Goal: Task Accomplishment & Management: Complete application form

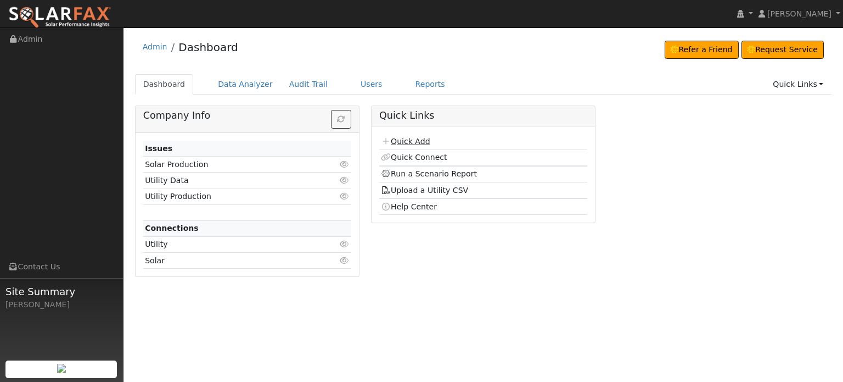
click at [403, 140] on link "Quick Add" at bounding box center [405, 141] width 49 height 9
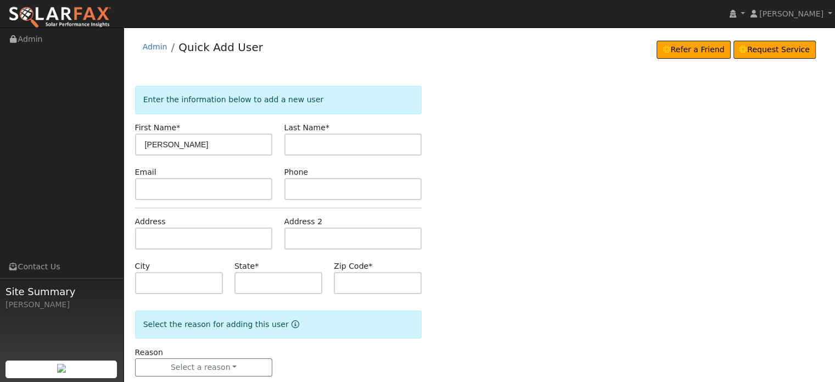
type input "Heather"
type input "Barnes"
click at [154, 241] on input "text" at bounding box center [204, 238] width 138 height 22
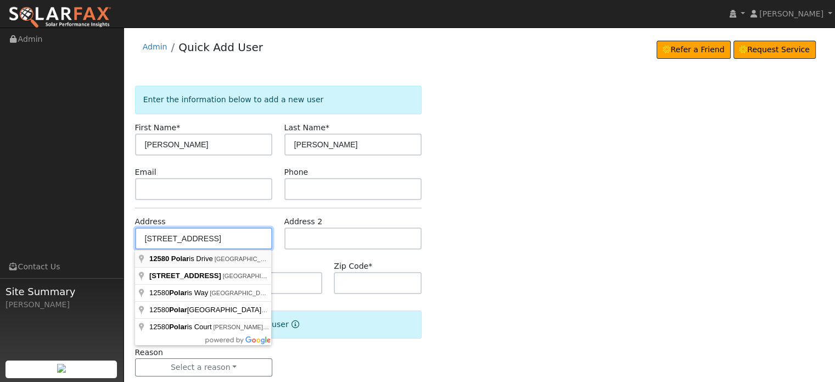
type input "[STREET_ADDRESS]"
type input "Grass Valley"
type input "CA"
type input "95949"
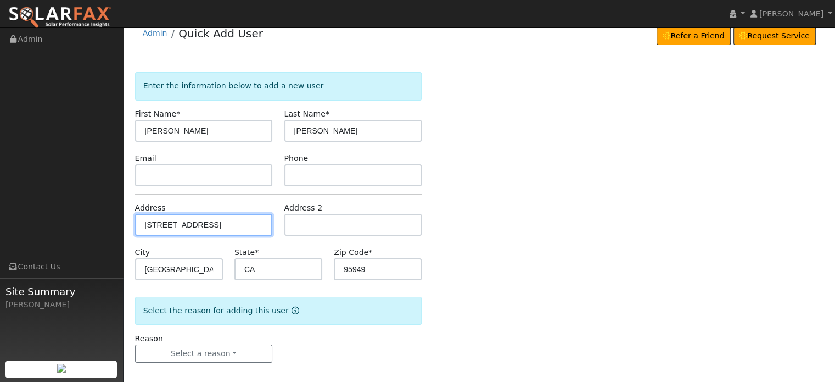
scroll to position [21, 0]
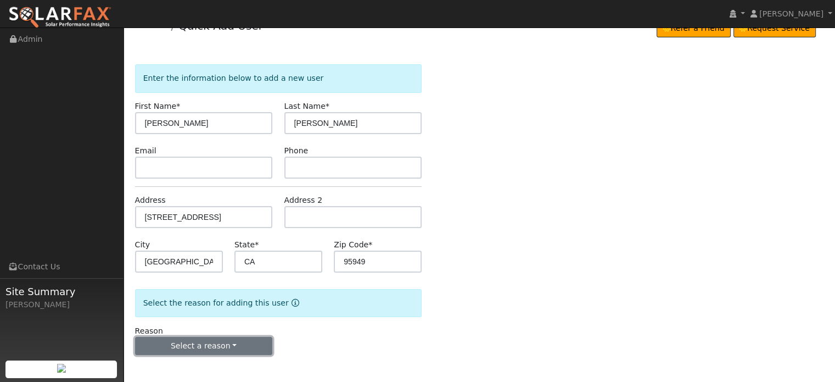
click at [201, 347] on button "Select a reason" at bounding box center [204, 345] width 138 height 19
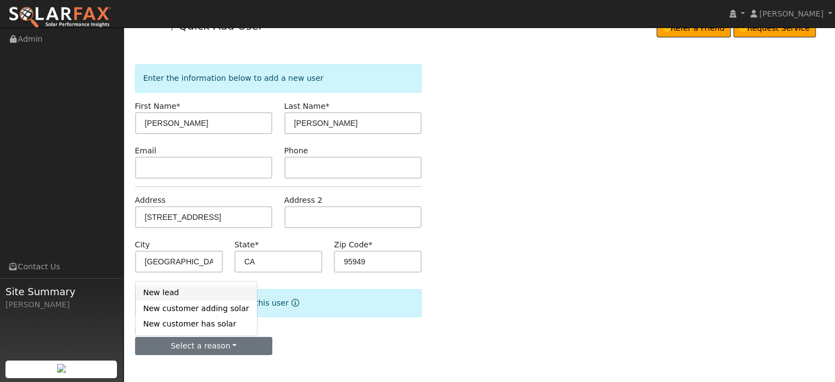
click at [161, 294] on link "New lead" at bounding box center [196, 292] width 121 height 15
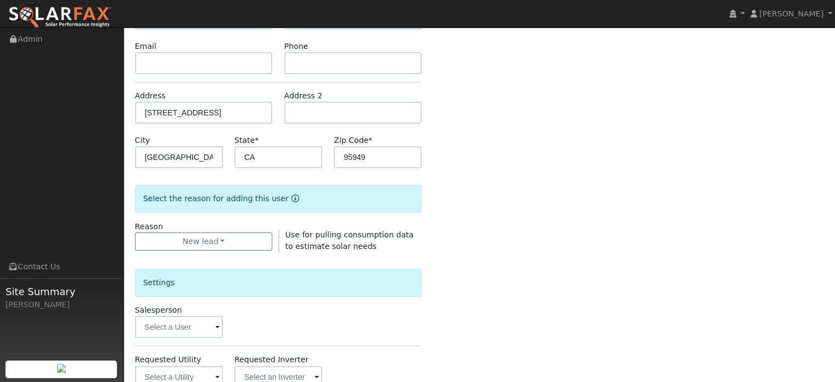
scroll to position [328, 0]
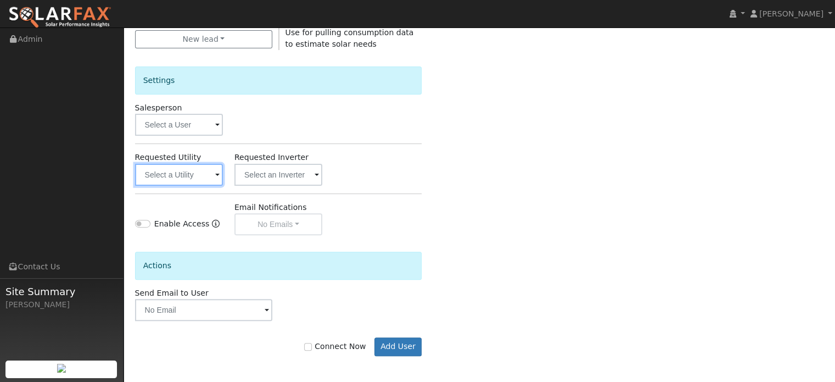
click at [167, 180] on input "text" at bounding box center [179, 175] width 88 height 22
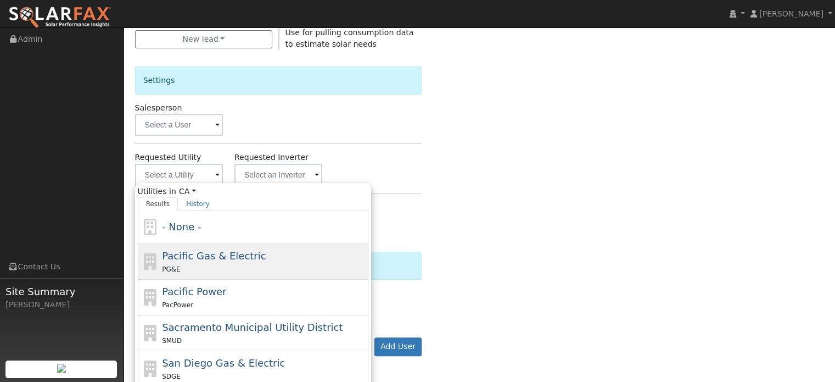
click at [179, 254] on span "Pacific Gas & Electric" at bounding box center [214, 256] width 104 height 12
type input "Pacific Gas & Electric"
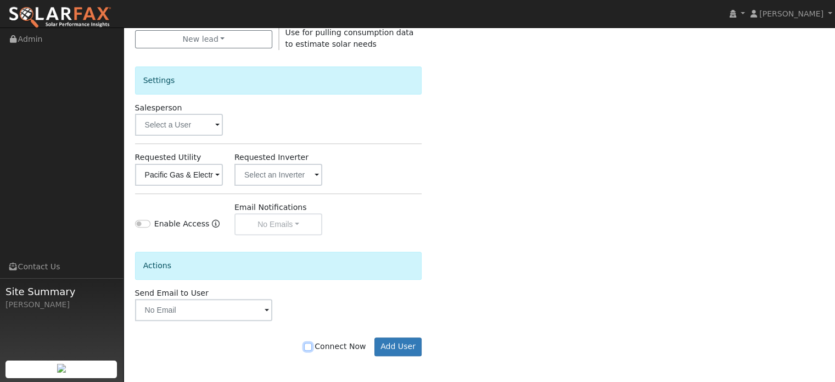
click at [312, 347] on input "Connect Now" at bounding box center [308, 347] width 8 height 8
checkbox input "true"
click at [400, 342] on button "Add User" at bounding box center [398, 346] width 48 height 19
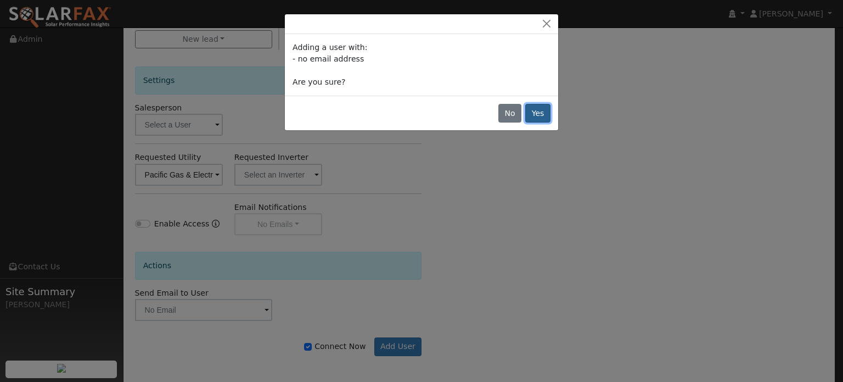
click at [540, 116] on button "Yes" at bounding box center [537, 113] width 25 height 19
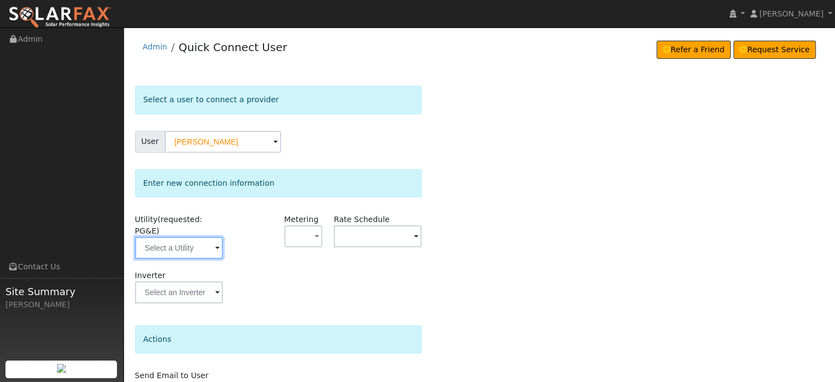
click at [195, 237] on input "text" at bounding box center [179, 248] width 88 height 22
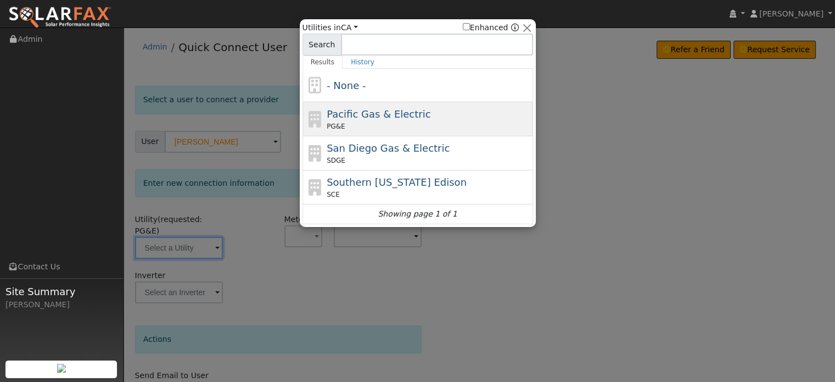
click at [338, 116] on span "Pacific Gas & Electric" at bounding box center [379, 114] width 104 height 12
type input "PG&E"
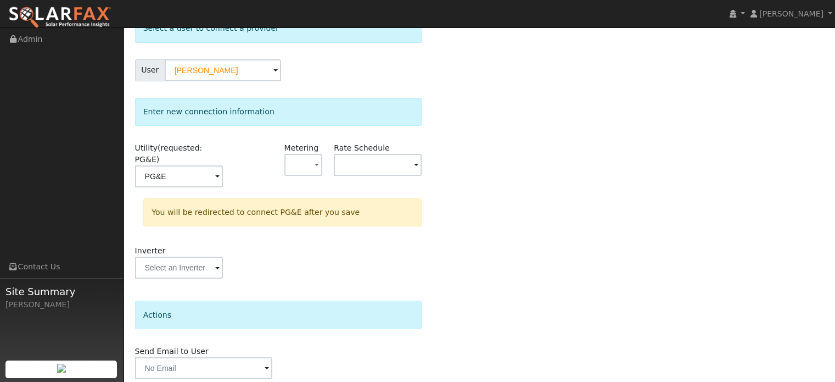
scroll to position [102, 0]
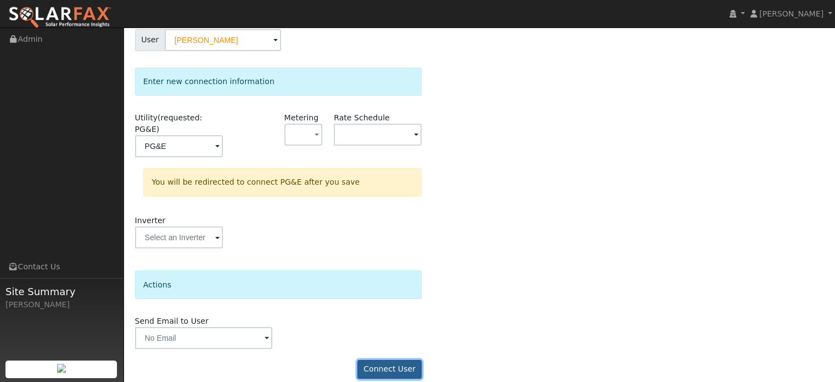
click at [385, 360] on button "Connect User" at bounding box center [389, 369] width 65 height 19
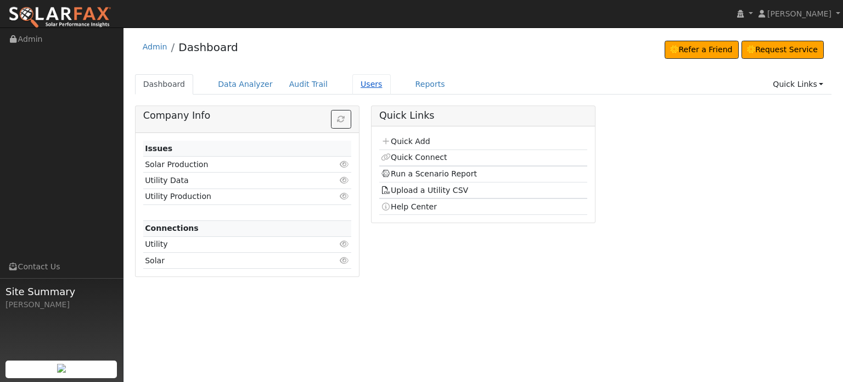
click at [354, 85] on link "Users" at bounding box center [371, 84] width 38 height 20
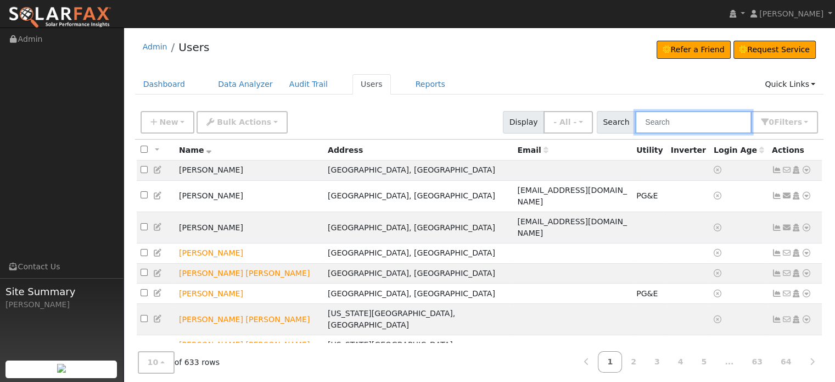
click at [660, 122] on input "text" at bounding box center [693, 122] width 116 height 23
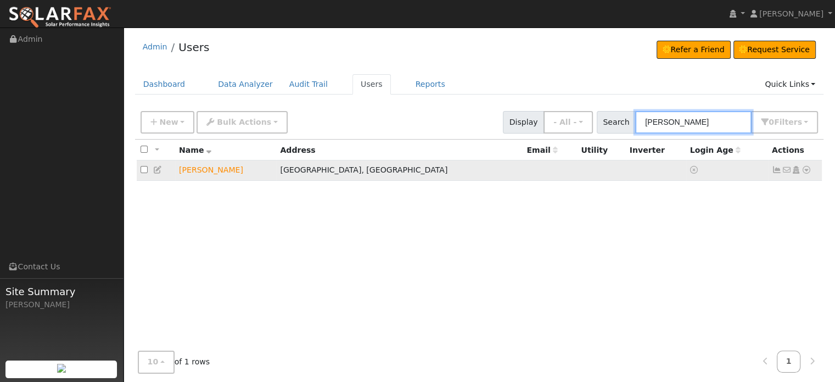
type input "Barnes"
click at [809, 171] on icon at bounding box center [806, 170] width 10 height 8
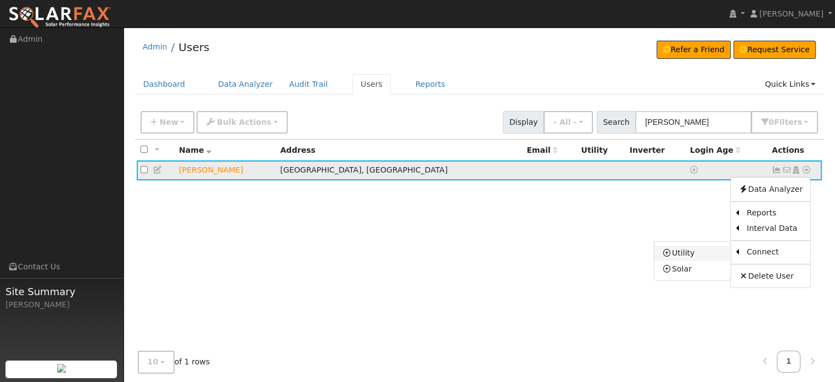
click at [685, 252] on link "Utility" at bounding box center [692, 252] width 76 height 15
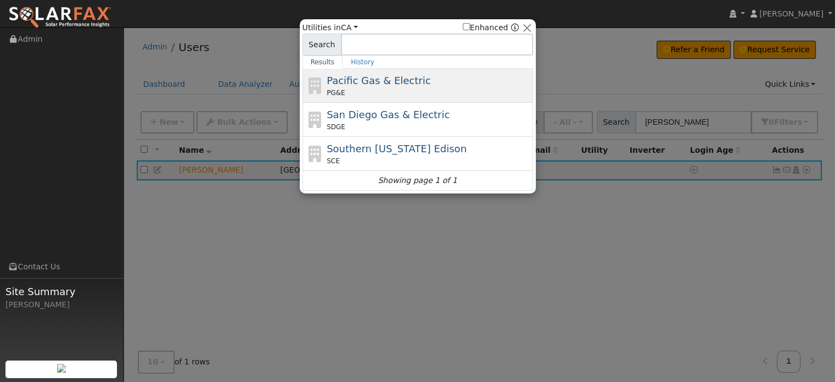
click at [380, 87] on div "Pacific Gas & Electric PG&E" at bounding box center [429, 85] width 204 height 25
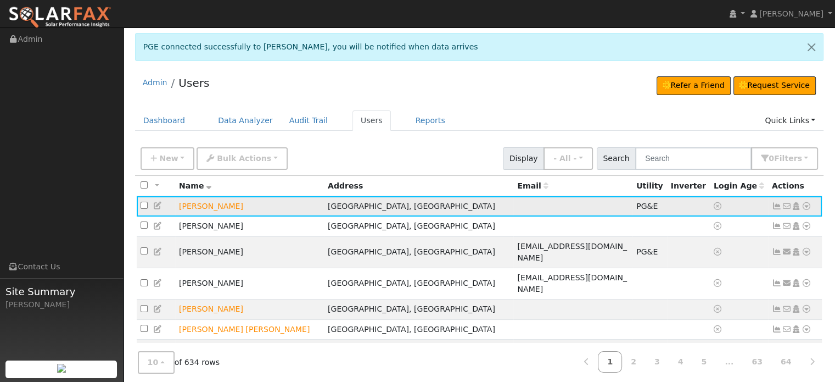
click at [777, 207] on icon at bounding box center [777, 206] width 10 height 8
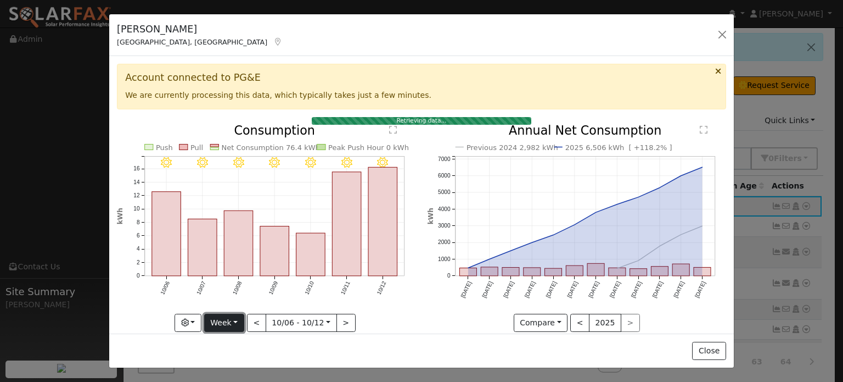
click at [235, 317] on button "Week" at bounding box center [224, 322] width 40 height 19
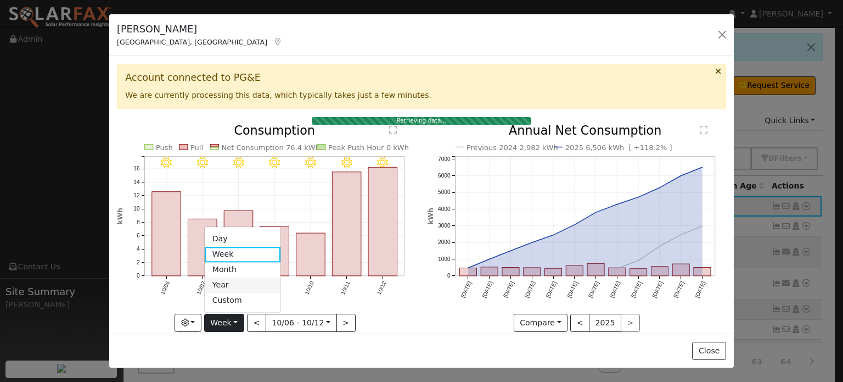
click at [229, 279] on link "Year" at bounding box center [243, 284] width 76 height 15
type input "[DATE]"
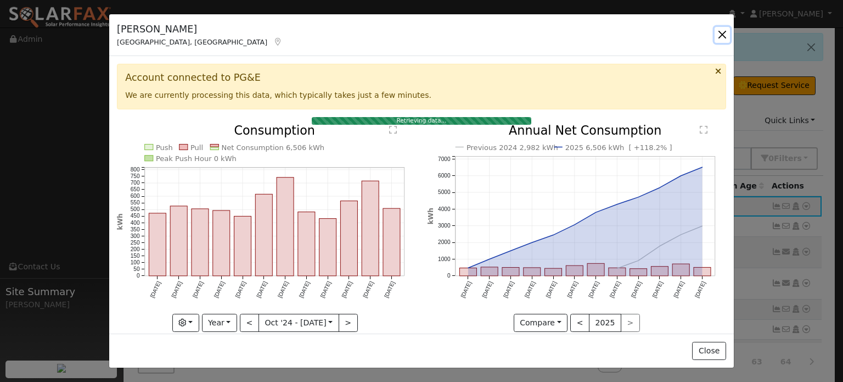
click at [722, 34] on button "button" at bounding box center [722, 34] width 15 height 15
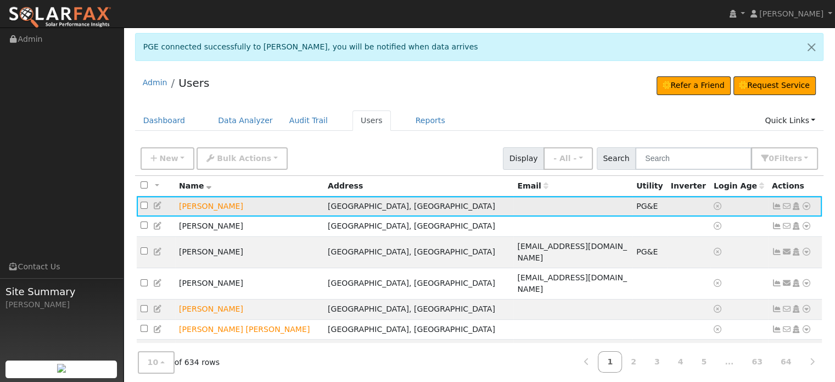
click at [777, 205] on icon at bounding box center [777, 206] width 10 height 8
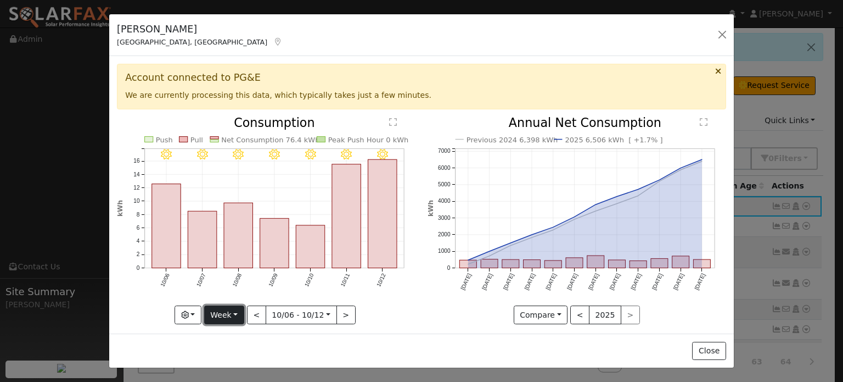
click at [237, 310] on button "Week" at bounding box center [224, 314] width 40 height 19
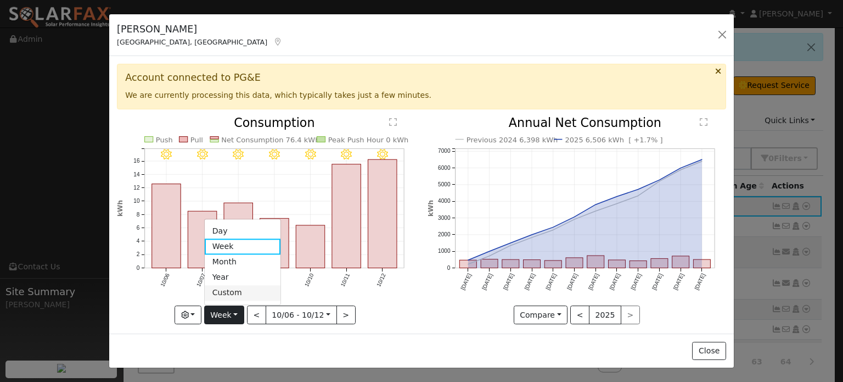
click at [227, 291] on link "Custom" at bounding box center [243, 292] width 76 height 15
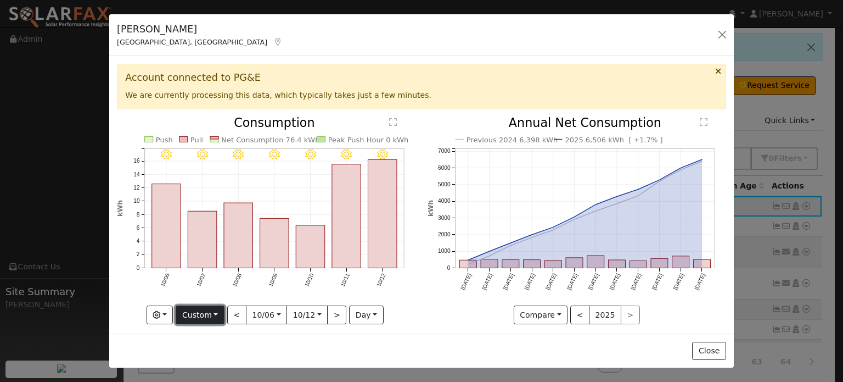
click at [222, 307] on button "Custom" at bounding box center [200, 314] width 49 height 19
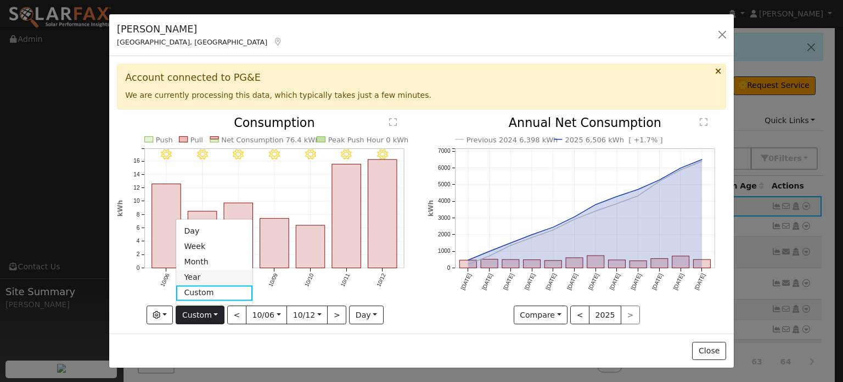
click at [203, 273] on link "Year" at bounding box center [214, 277] width 76 height 15
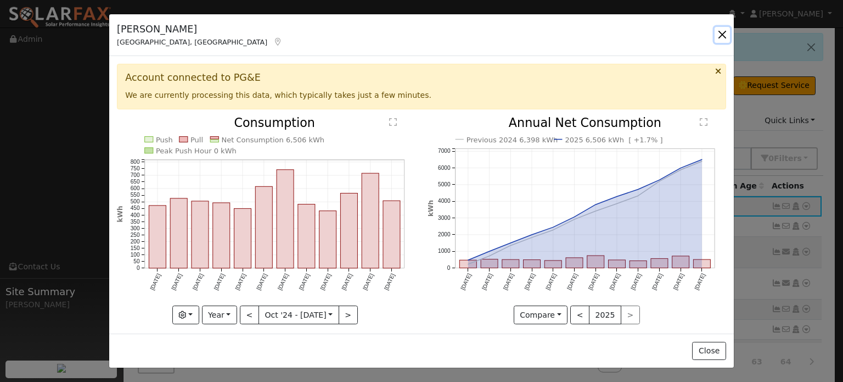
click at [725, 36] on button "button" at bounding box center [722, 34] width 15 height 15
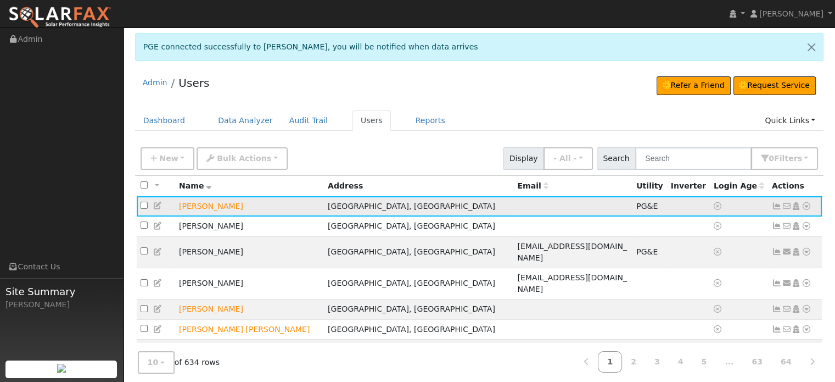
click at [808, 205] on icon at bounding box center [806, 206] width 10 height 8
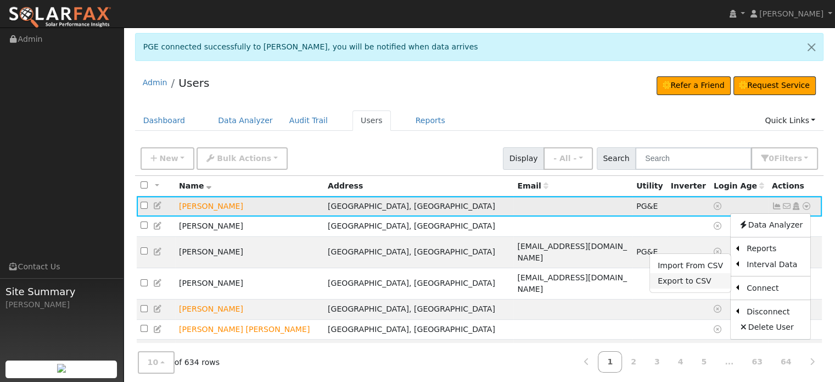
click at [699, 281] on link "Export to CSV" at bounding box center [690, 280] width 81 height 15
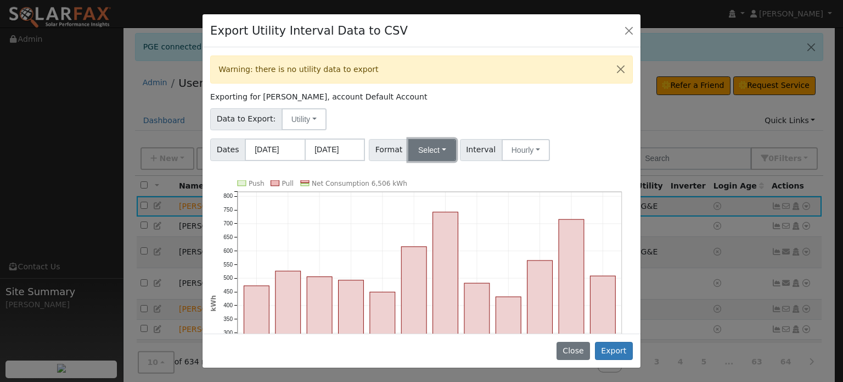
click at [438, 149] on button "Select" at bounding box center [432, 150] width 48 height 22
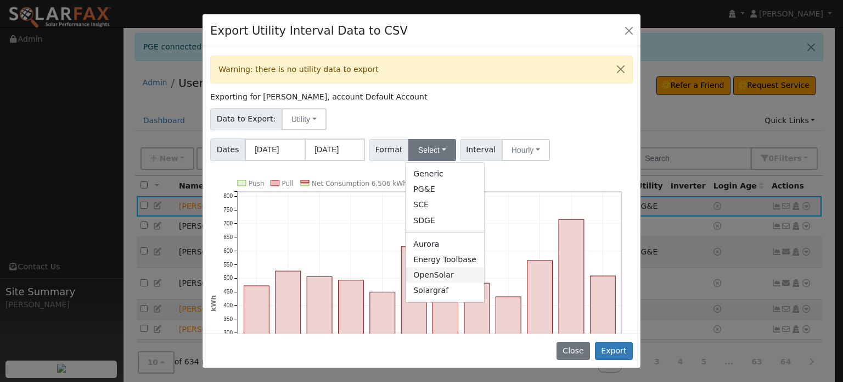
click at [424, 276] on link "OpenSolar" at bounding box center [445, 274] width 78 height 15
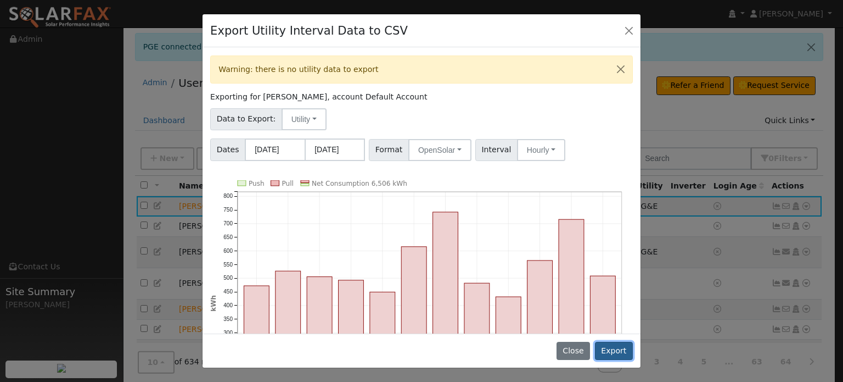
click at [621, 350] on button "Export" at bounding box center [614, 350] width 38 height 19
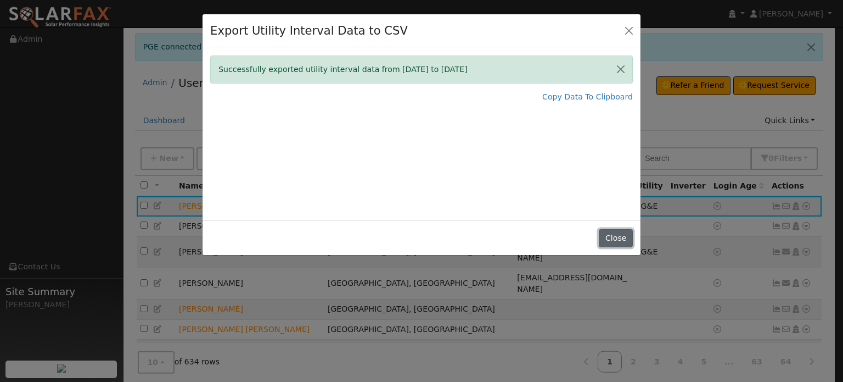
click at [620, 232] on button "Close" at bounding box center [615, 238] width 33 height 19
